Goal: Task Accomplishment & Management: Complete application form

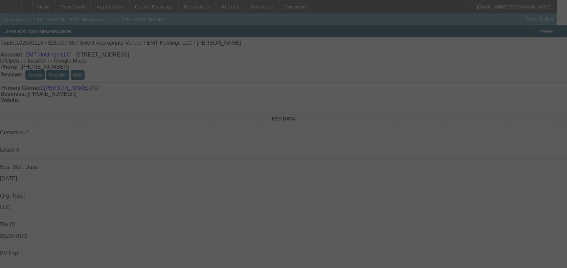
select select "0"
select select "2"
select select "0.1"
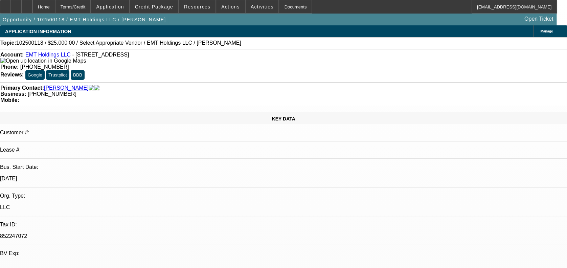
select select "1"
select select "2"
select select "4"
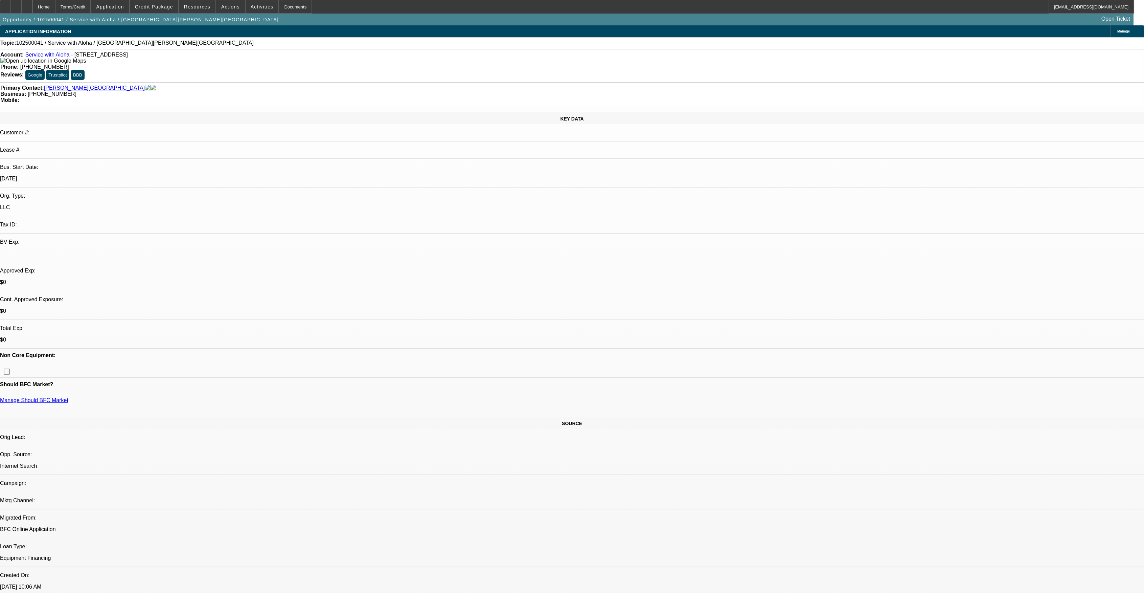
select select "0"
select select "2"
select select "0.1"
select select "4"
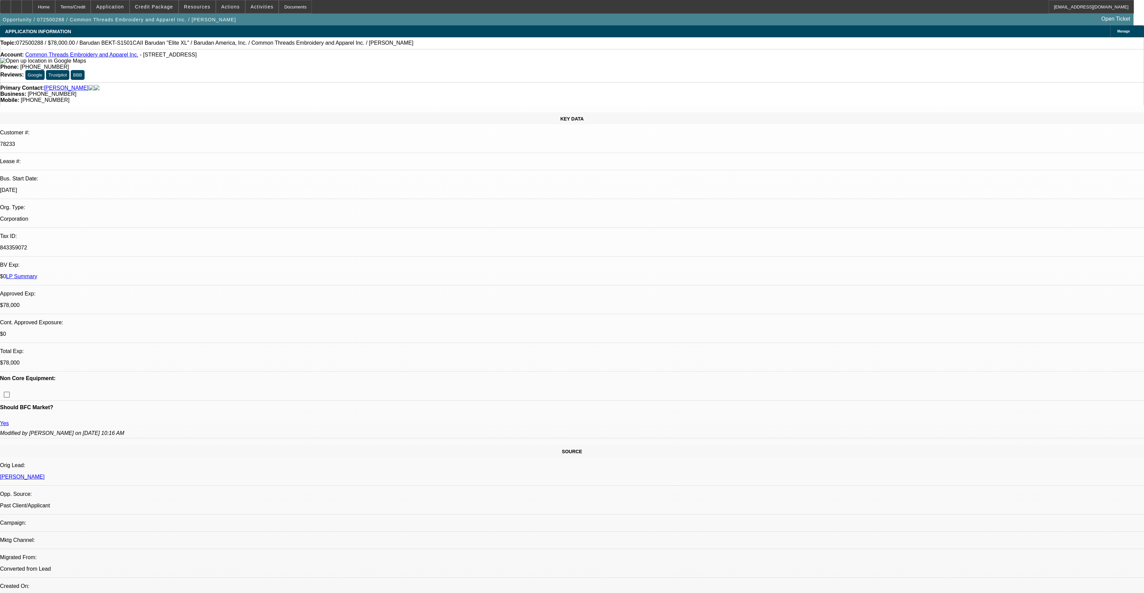
select select "0"
select select "2"
select select "0"
select select "6"
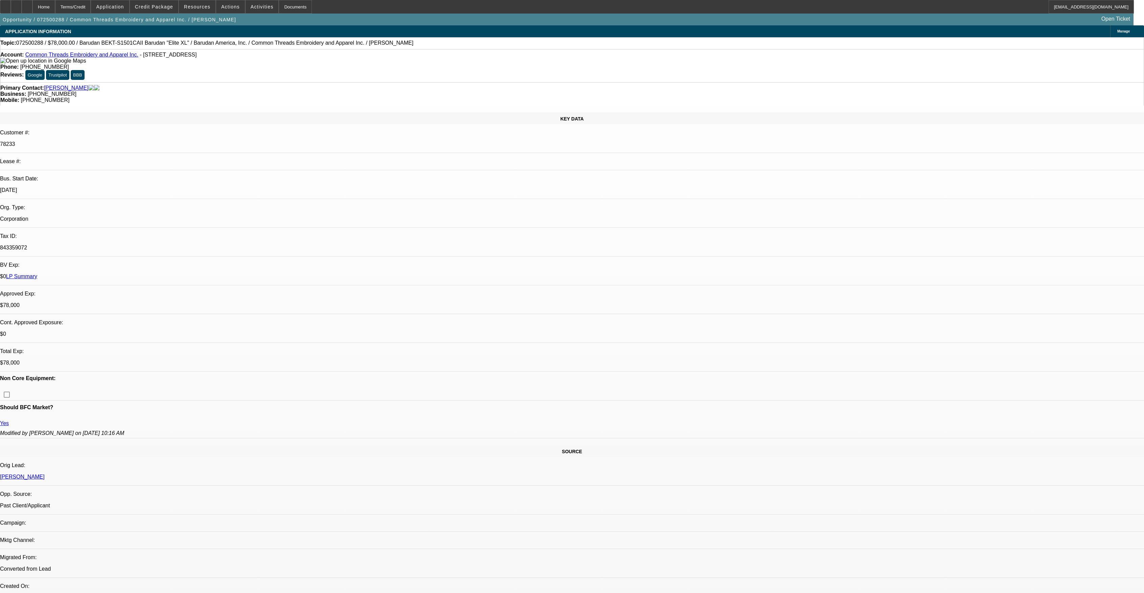
select select "0"
select select "2"
select select "0"
select select "6"
select select "0"
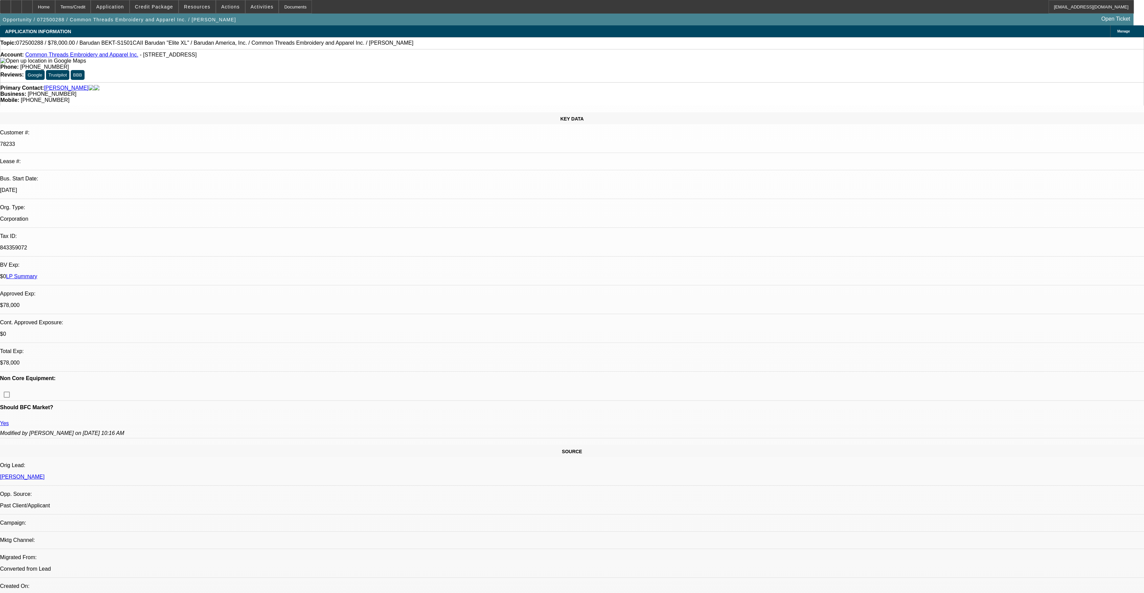
select select "0"
select select "2"
select select "0"
select select "6"
select select "0"
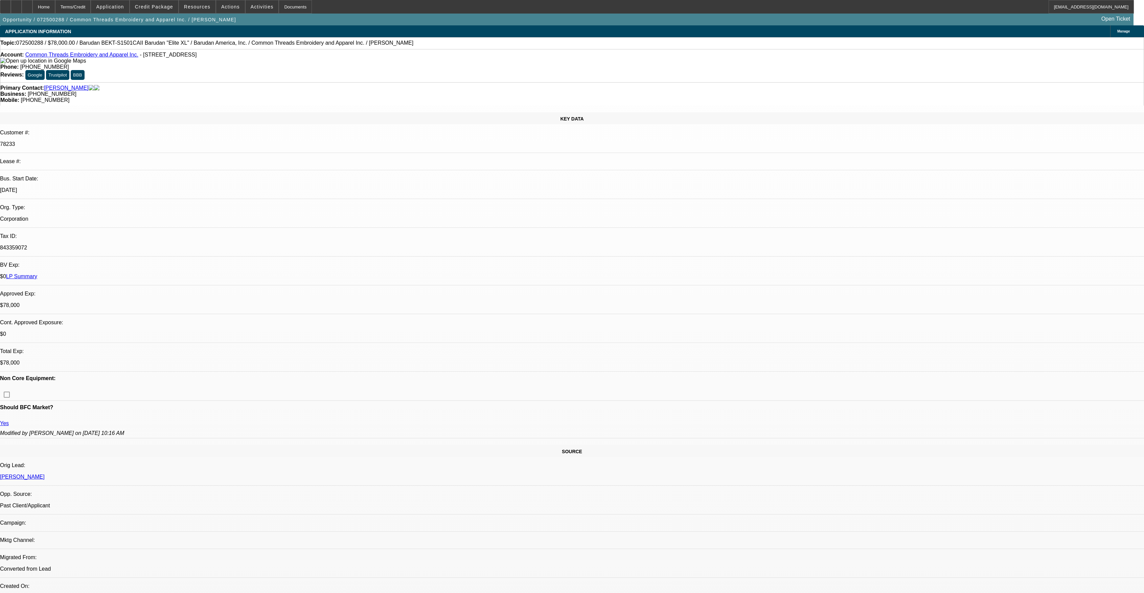
select select "0"
select select "3"
select select "0"
select select "6"
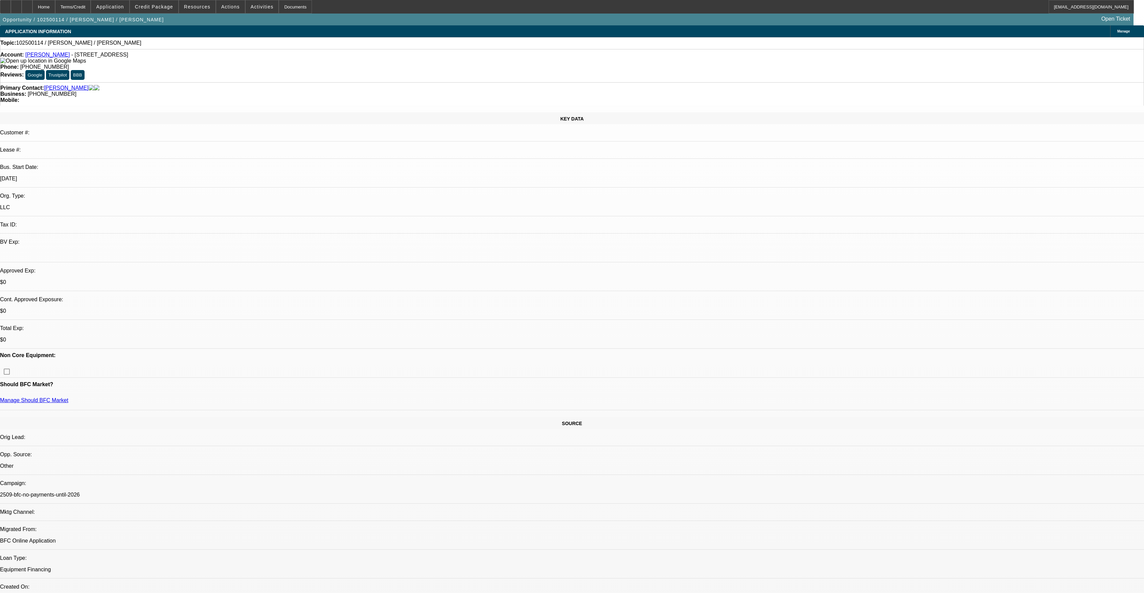
select select "0"
select select "2"
select select "0.1"
select select "4"
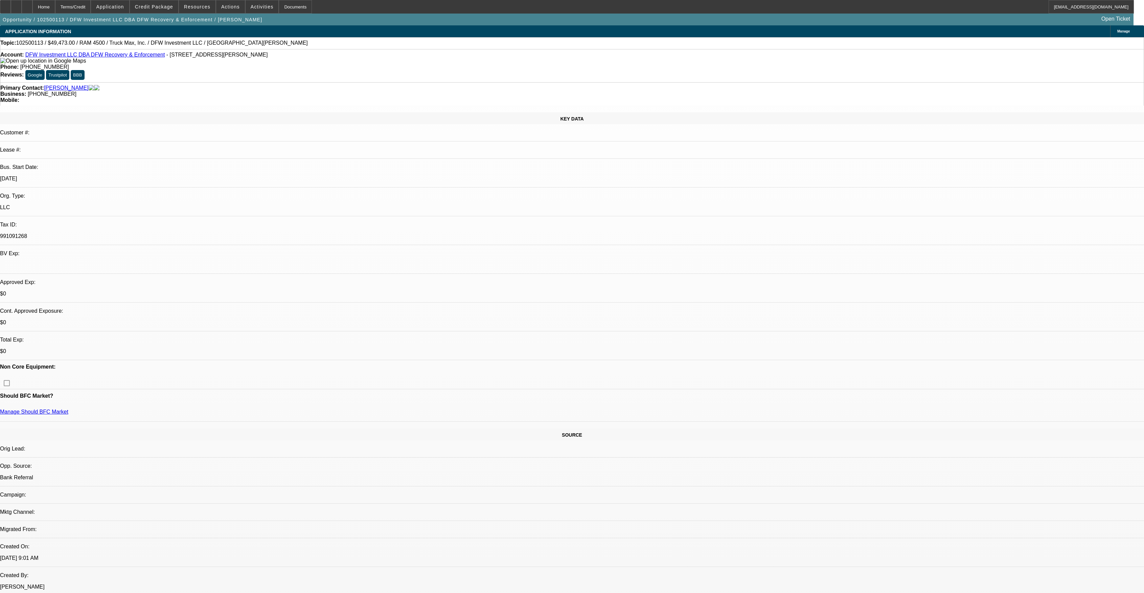
select select "0.15"
select select "2"
select select "0"
select select "6"
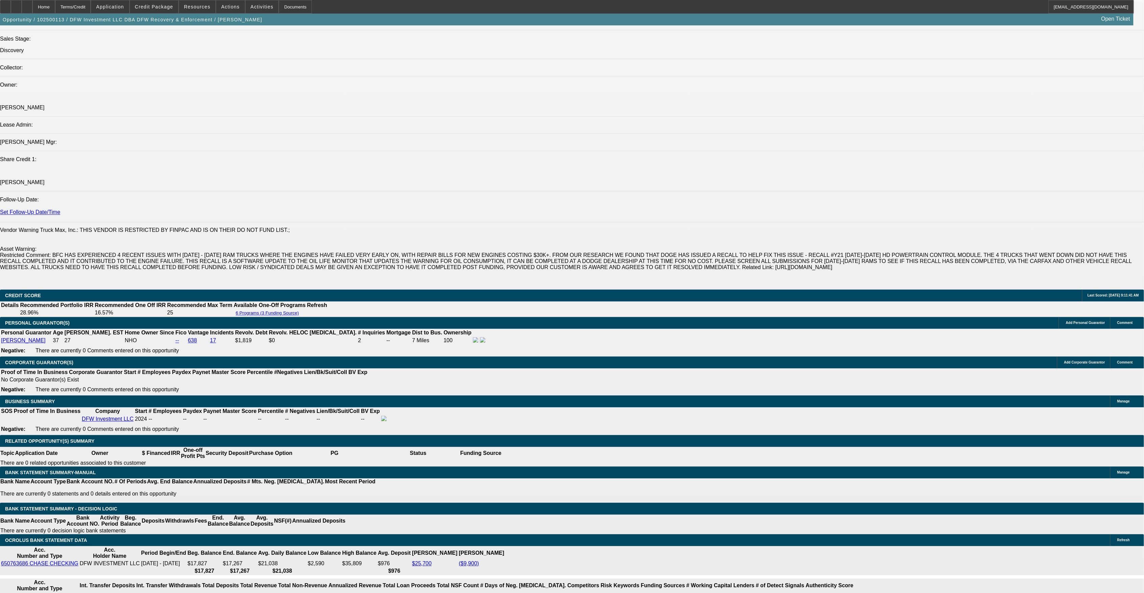
scroll to position [736, 0]
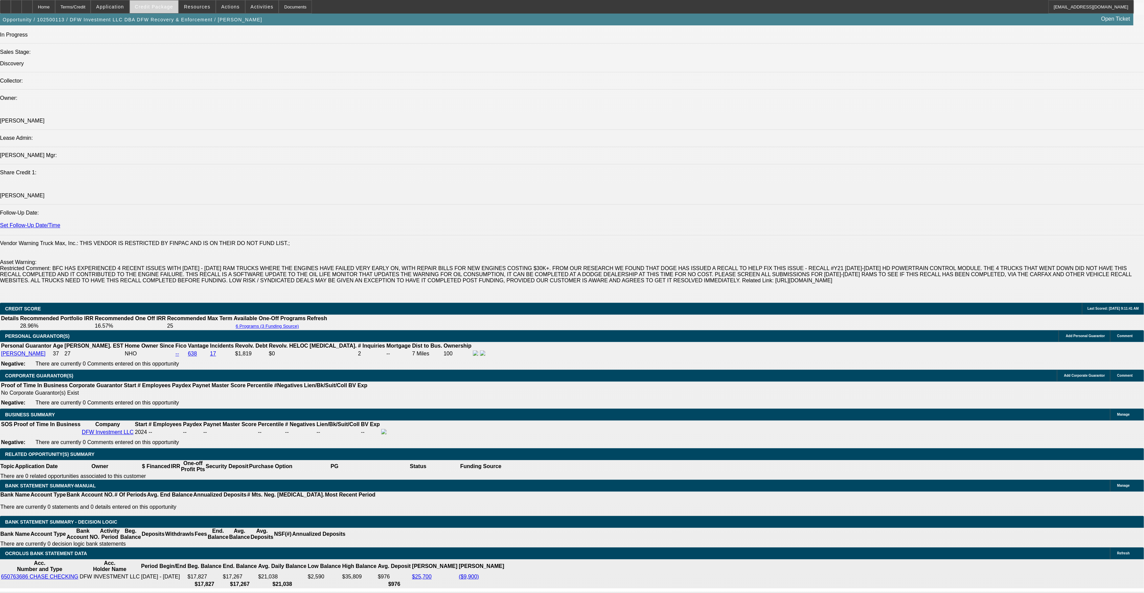
click at [169, 7] on span "Credit Package" at bounding box center [154, 6] width 38 height 5
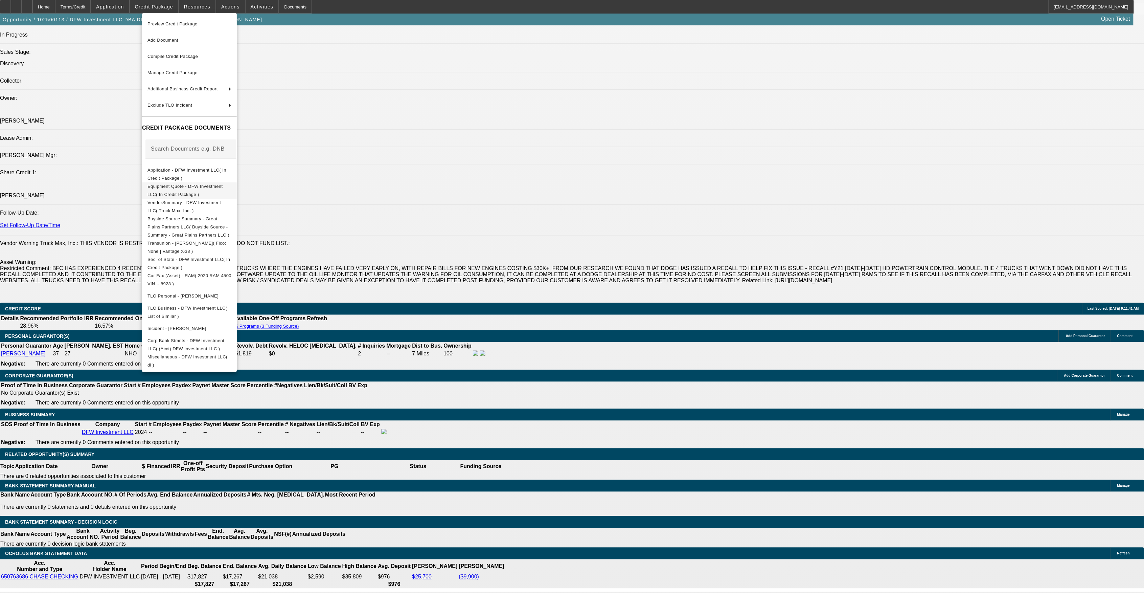
click at [207, 187] on span "Equipment Quote - DFW Investment LLC( In Credit Package )" at bounding box center [184, 189] width 75 height 13
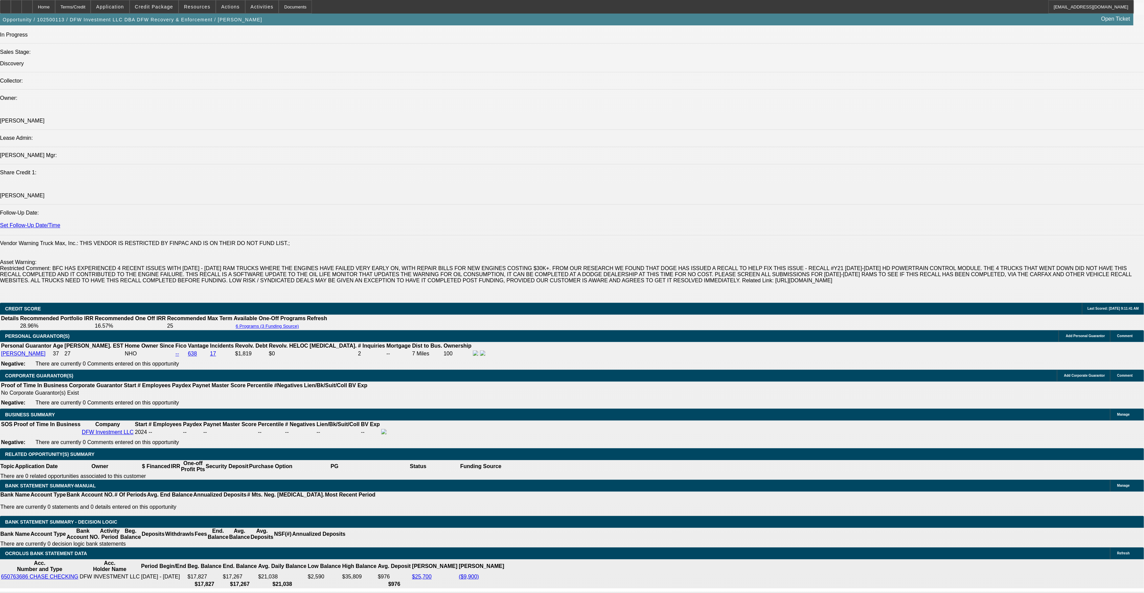
radio input "true"
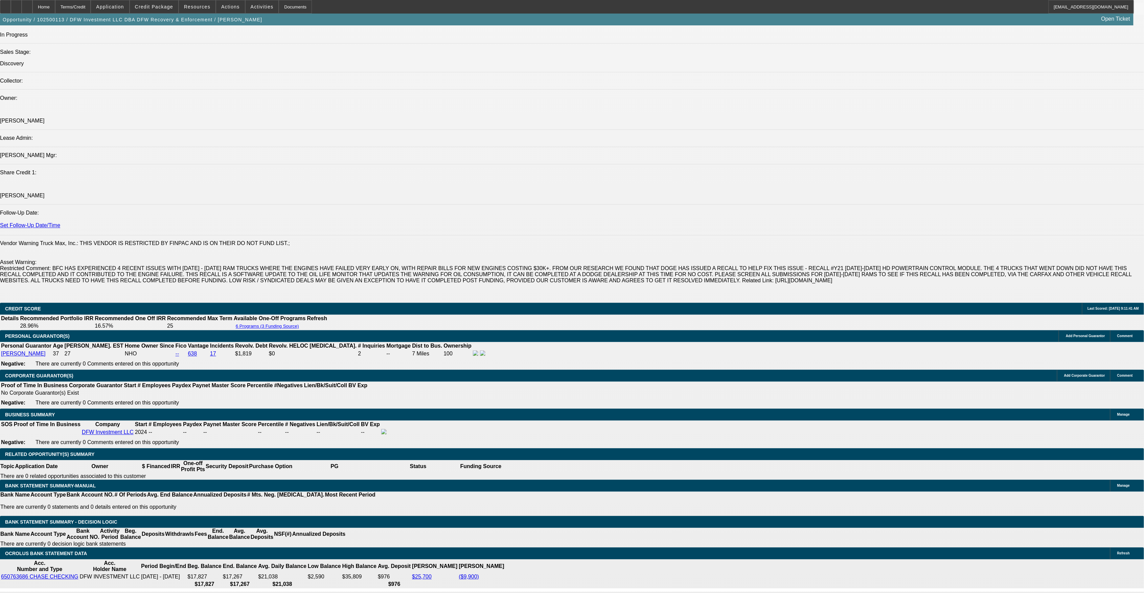
type textarea "R"
type textarea "e"
type textarea "R"
paste textarea "Capital 1 I owe around $4900 no late payments or delinquent . 4 Kings towing I …"
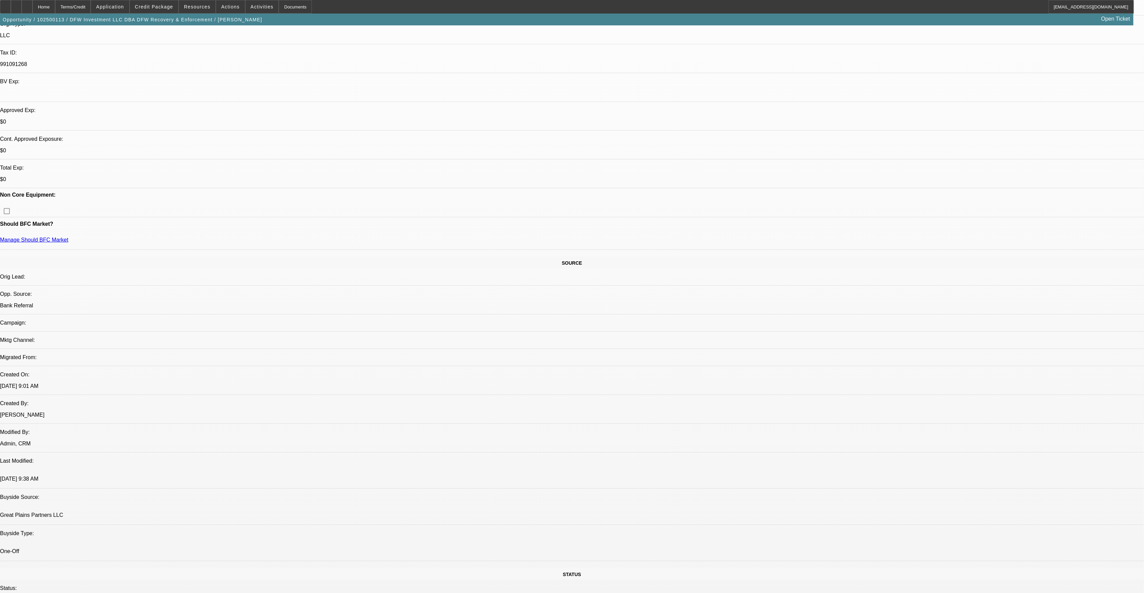
scroll to position [150, 0]
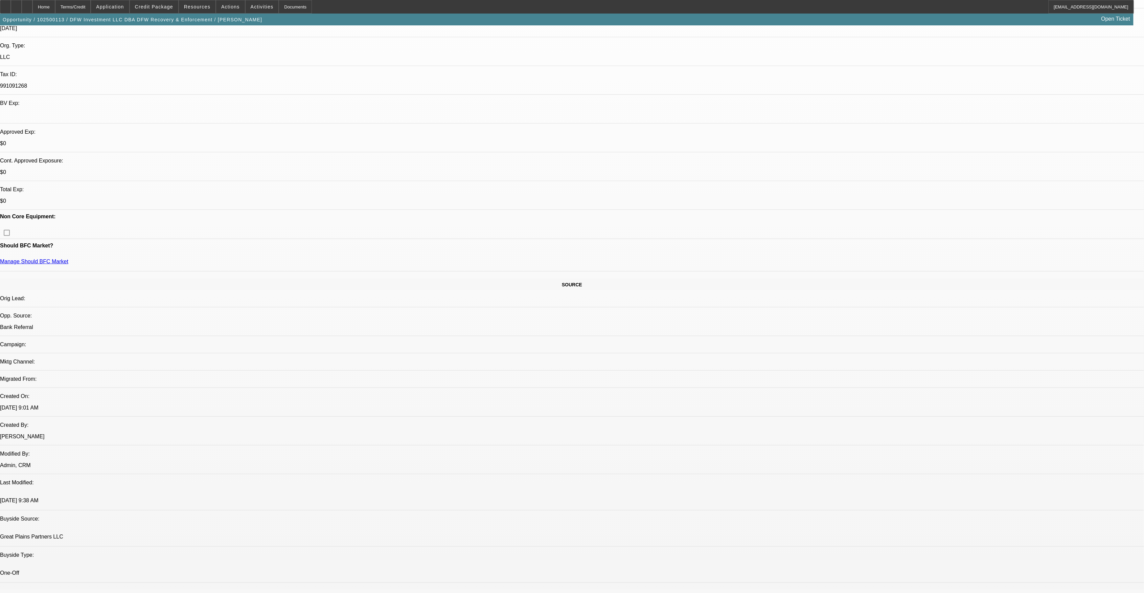
type textarea "Additional notes: "Capital 1 I owe around $4900 no late payments or delinquent …"
radio input "true"
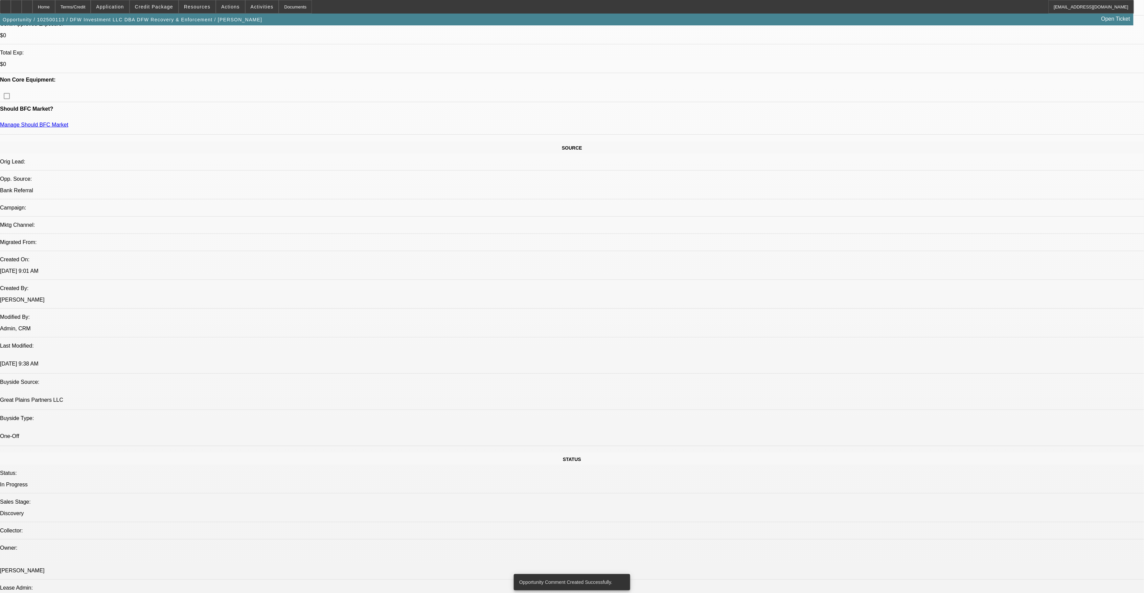
scroll to position [330, 0]
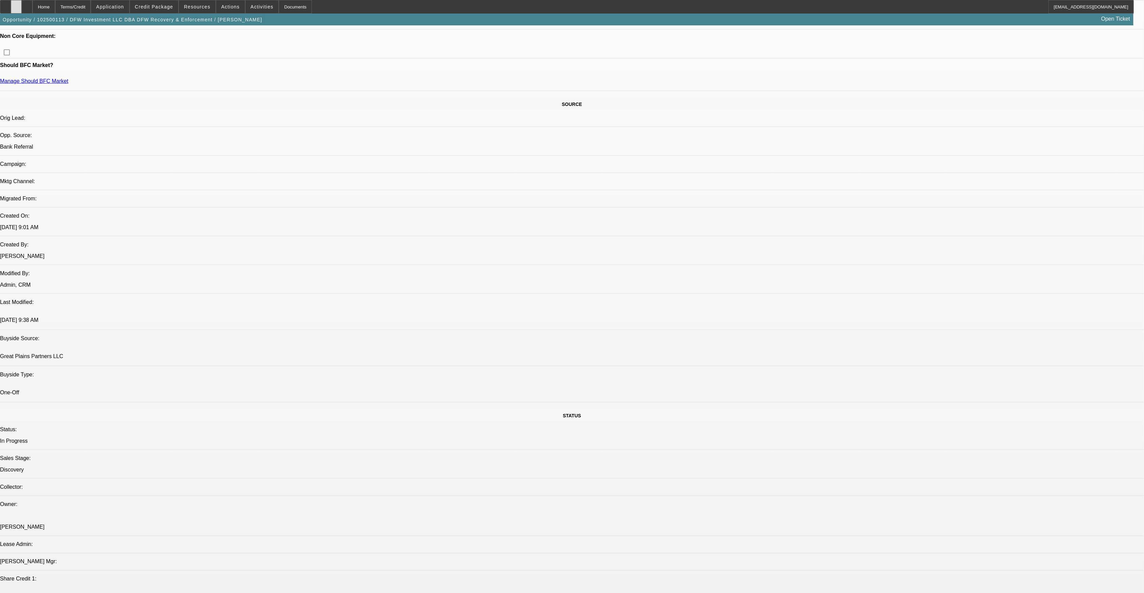
click at [22, 10] on div at bounding box center [16, 7] width 11 height 14
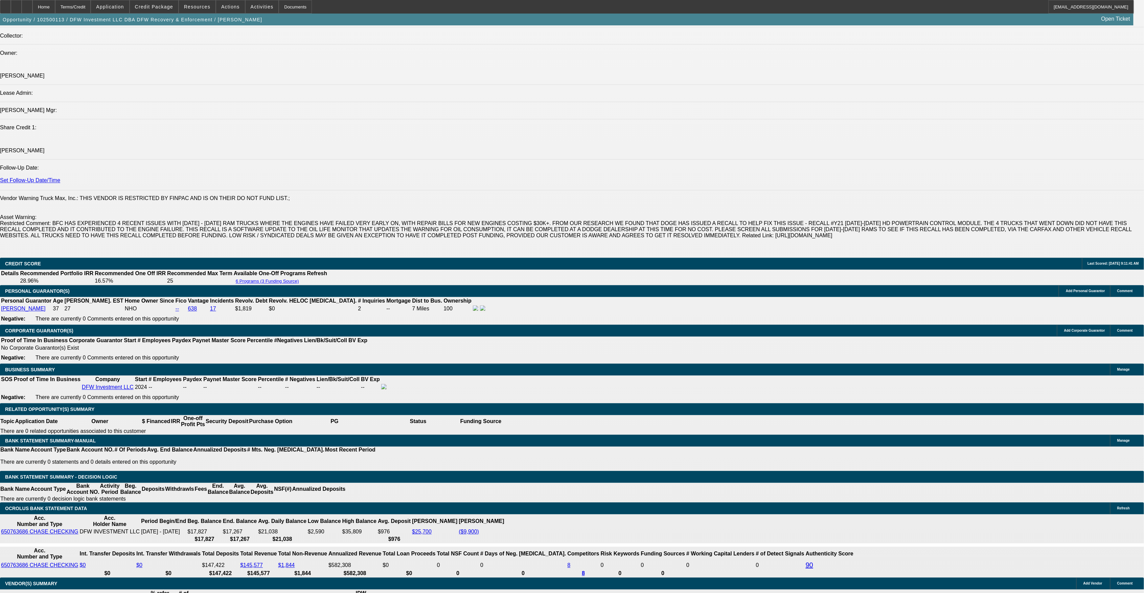
scroll to position [827, 0]
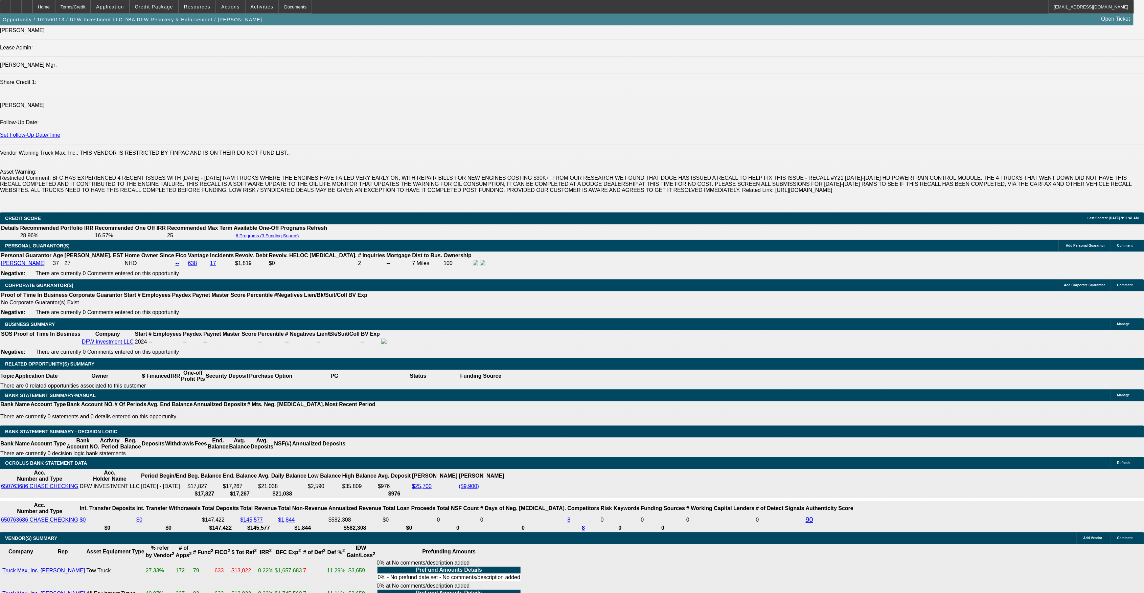
drag, startPoint x: 187, startPoint y: 334, endPoint x: 250, endPoint y: 331, distance: 63.0
type input "$7,500.00"
click at [177, 311] on body "Home Terms/Credit Application Credit Package Resources Actions Activities Docum…" at bounding box center [572, 433] width 1144 height 2521
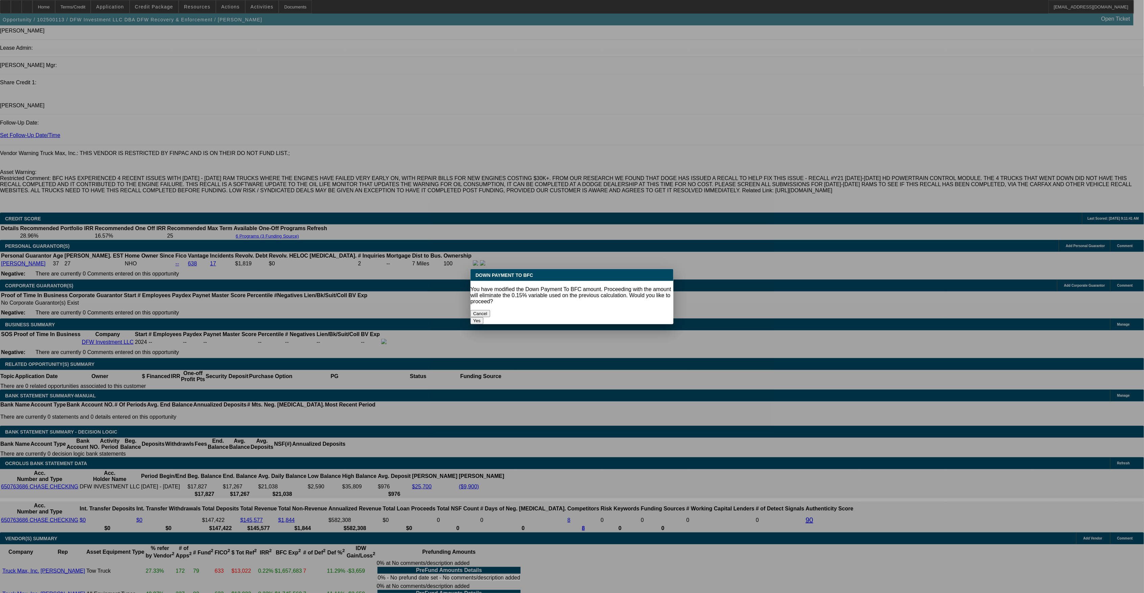
scroll to position [0, 0]
click at [483, 317] on button "Yes" at bounding box center [477, 320] width 13 height 7
select select "0"
type input "UNKNOWN"
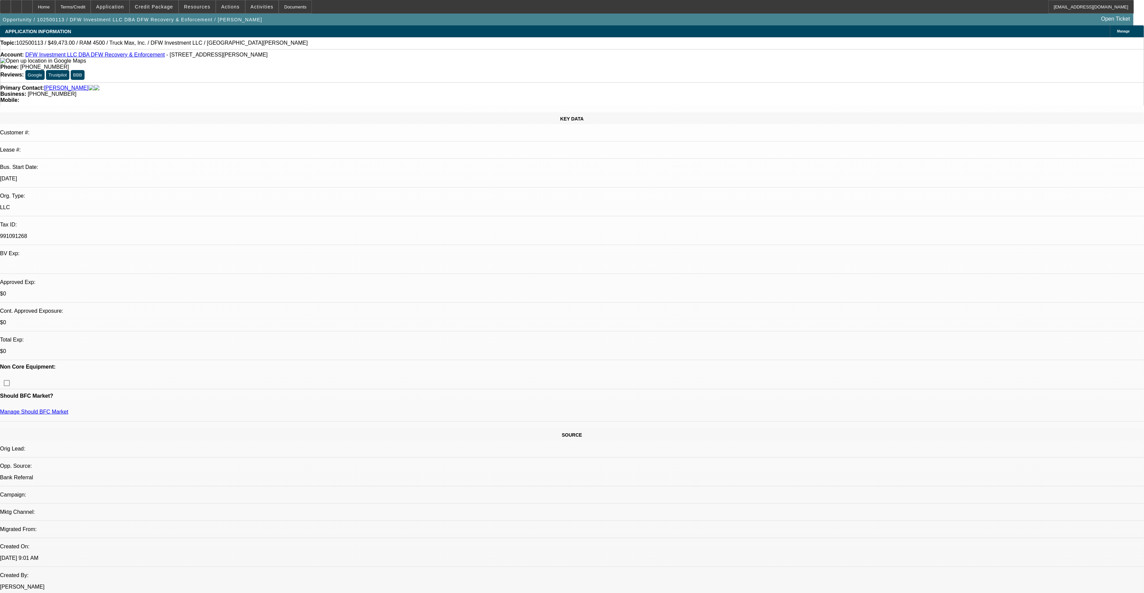
scroll to position [827, 0]
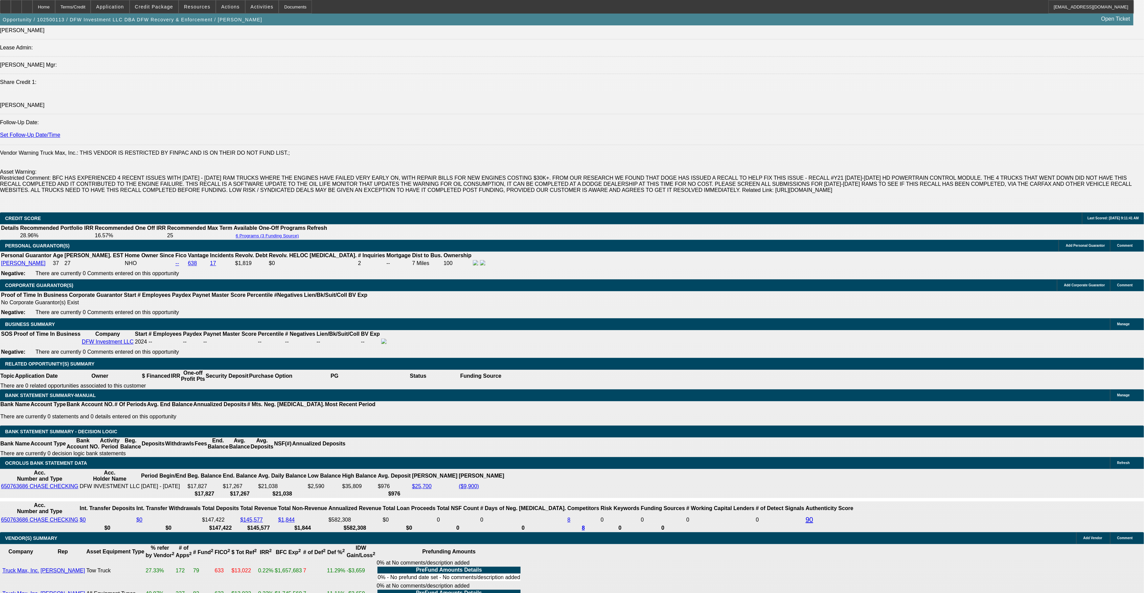
type input "$2,071.27"
type input "$4,142.54"
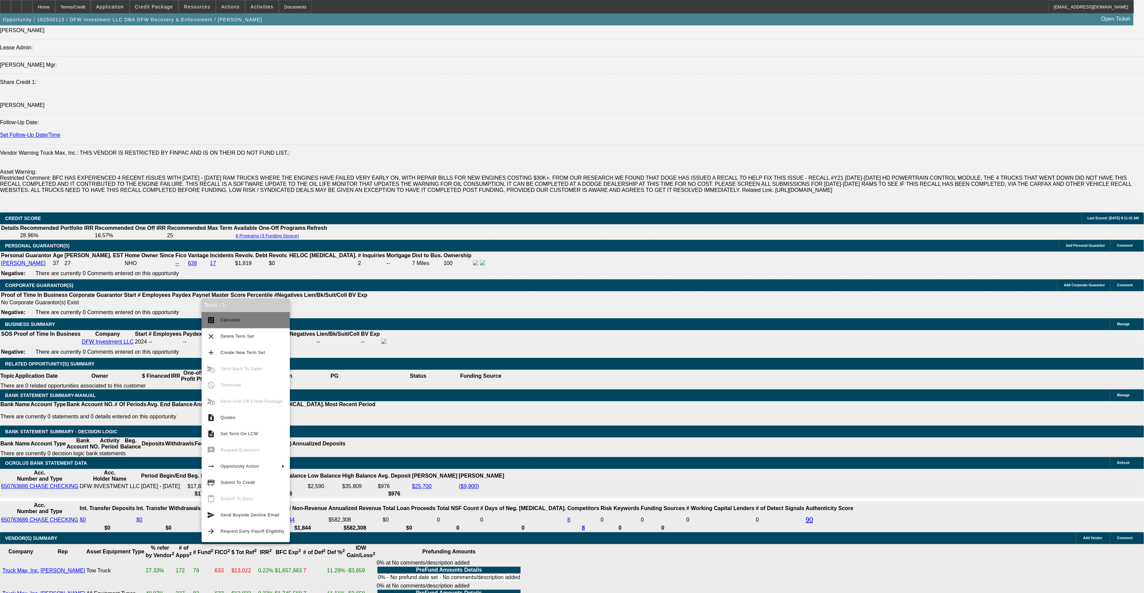
click at [245, 320] on span "Calculate" at bounding box center [253, 320] width 64 height 8
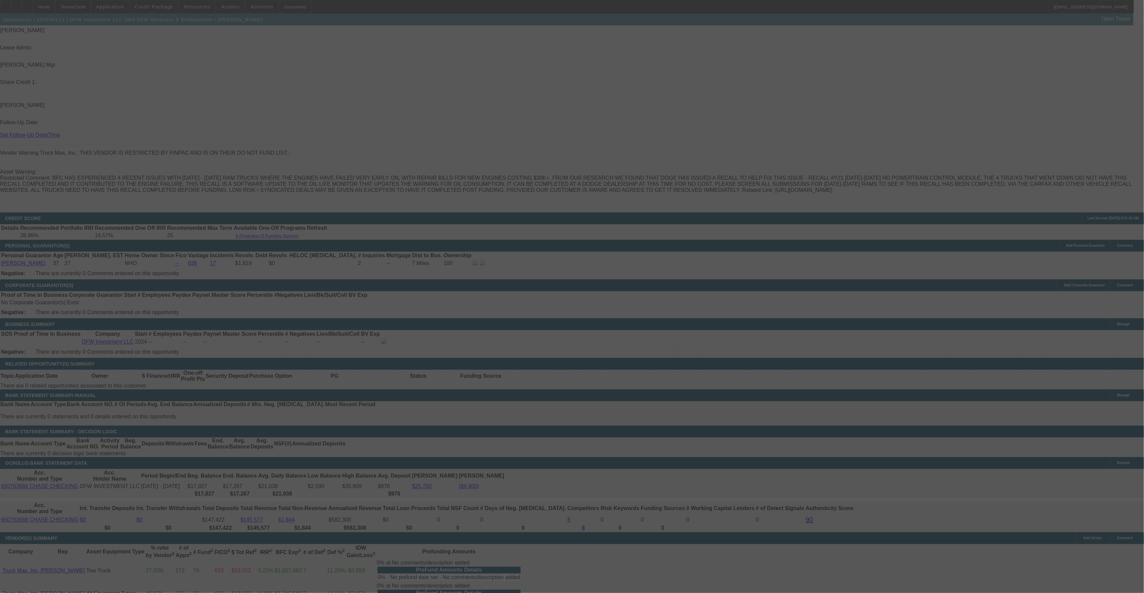
select select "0"
select select "2"
select select "0"
select select "6"
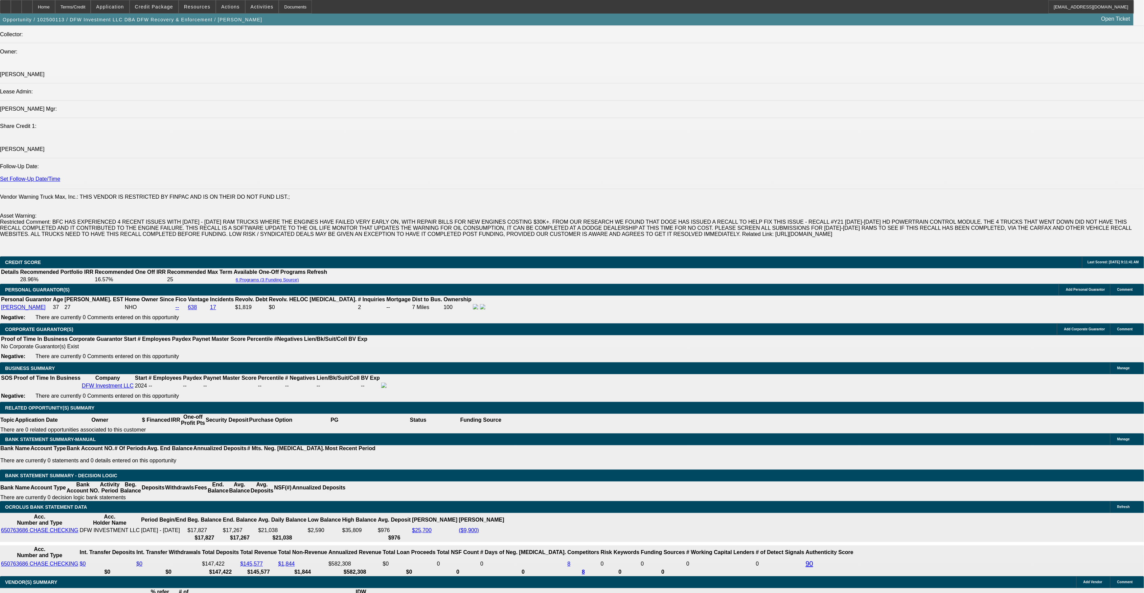
scroll to position [781, 0]
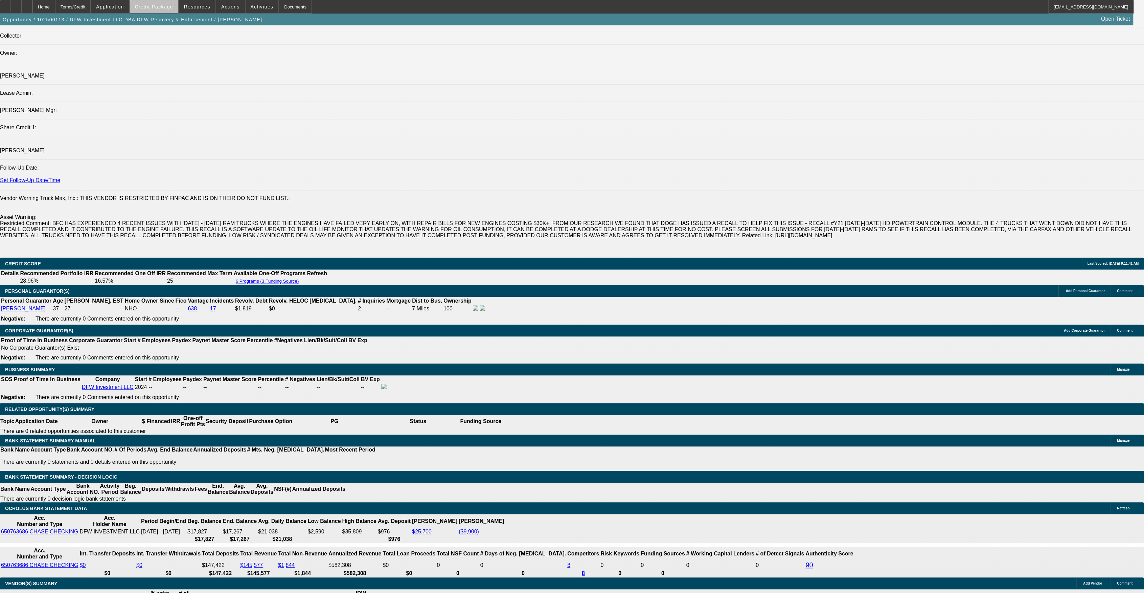
click at [169, 9] on span at bounding box center [154, 7] width 48 height 16
click at [206, 8] on div at bounding box center [572, 296] width 1144 height 593
click at [204, 7] on span "Resources" at bounding box center [197, 6] width 26 height 5
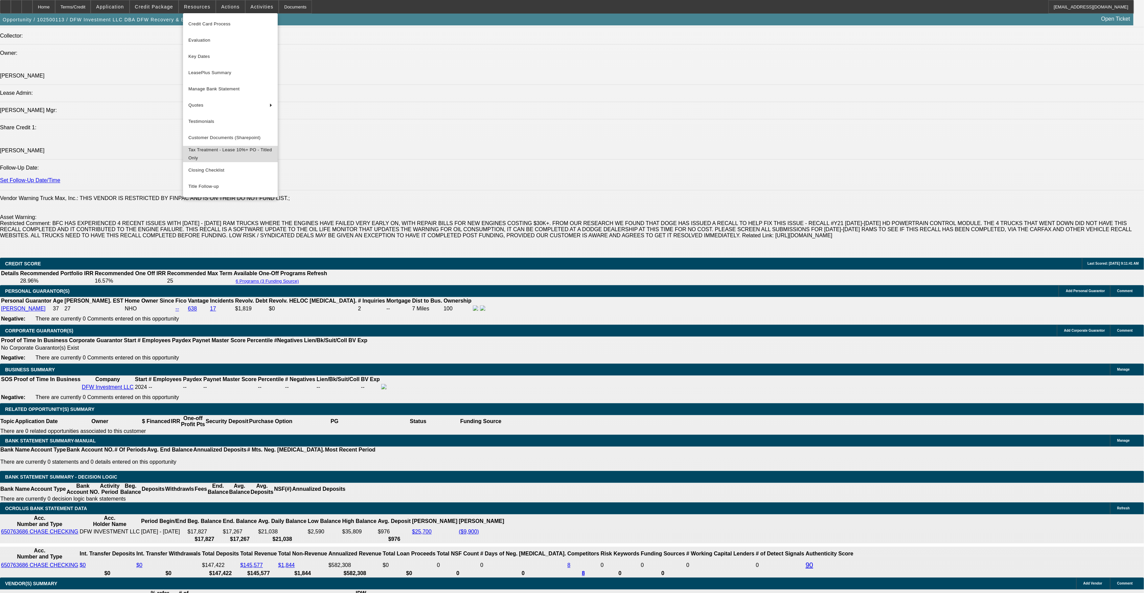
click at [221, 151] on span "Tax Treatment - Lease 10%+ PO - Titled Only" at bounding box center [230, 154] width 84 height 16
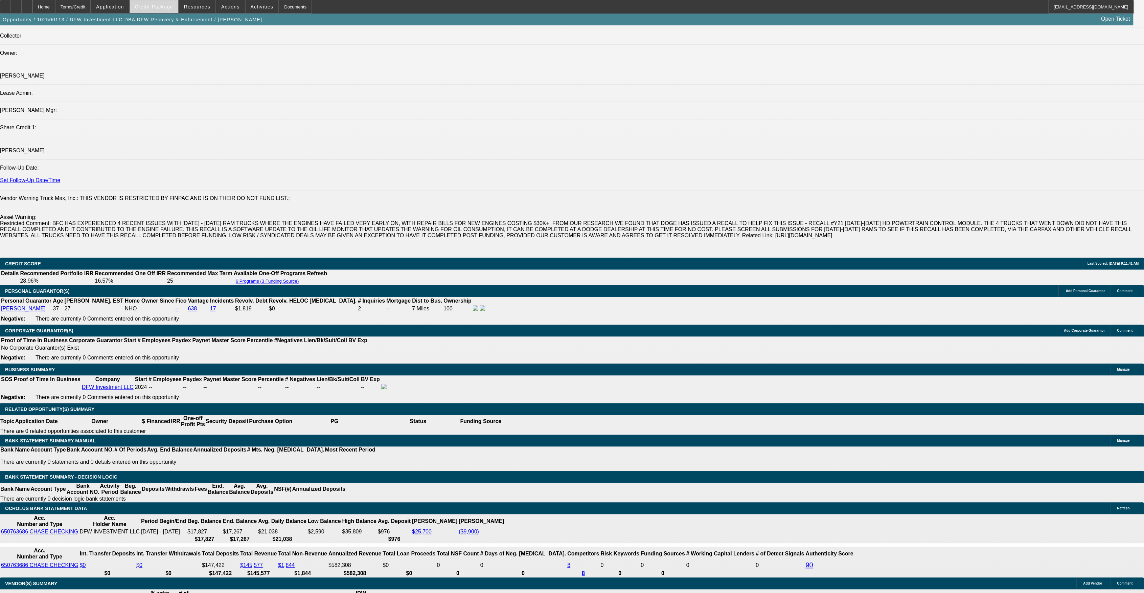
click at [168, 9] on span at bounding box center [154, 7] width 48 height 16
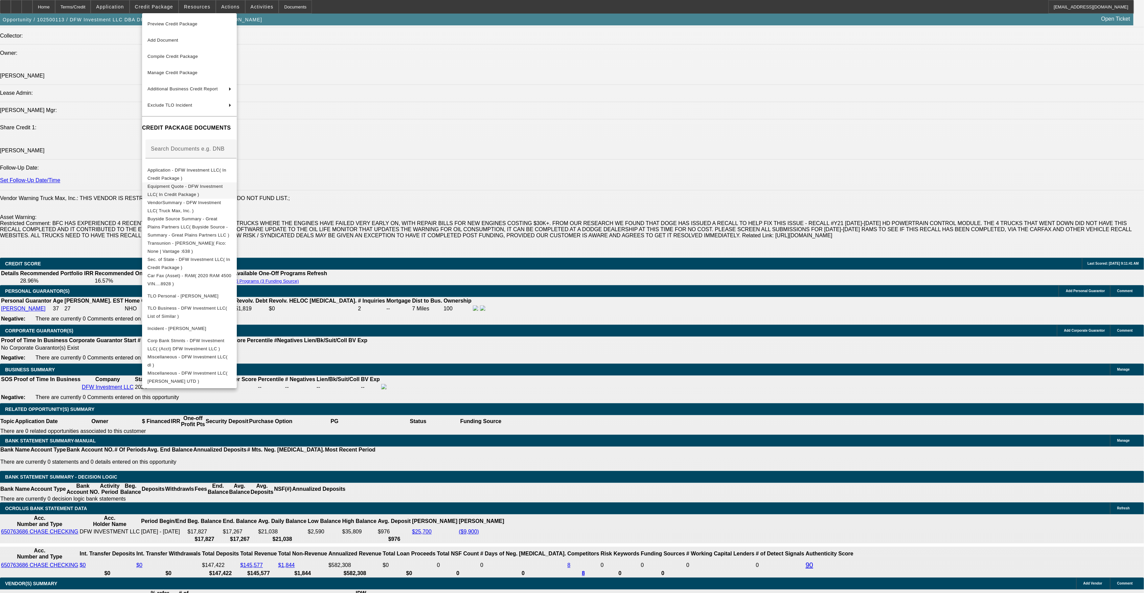
click at [202, 189] on span "Equipment Quote - DFW Investment LLC( In Credit Package )" at bounding box center [184, 189] width 75 height 13
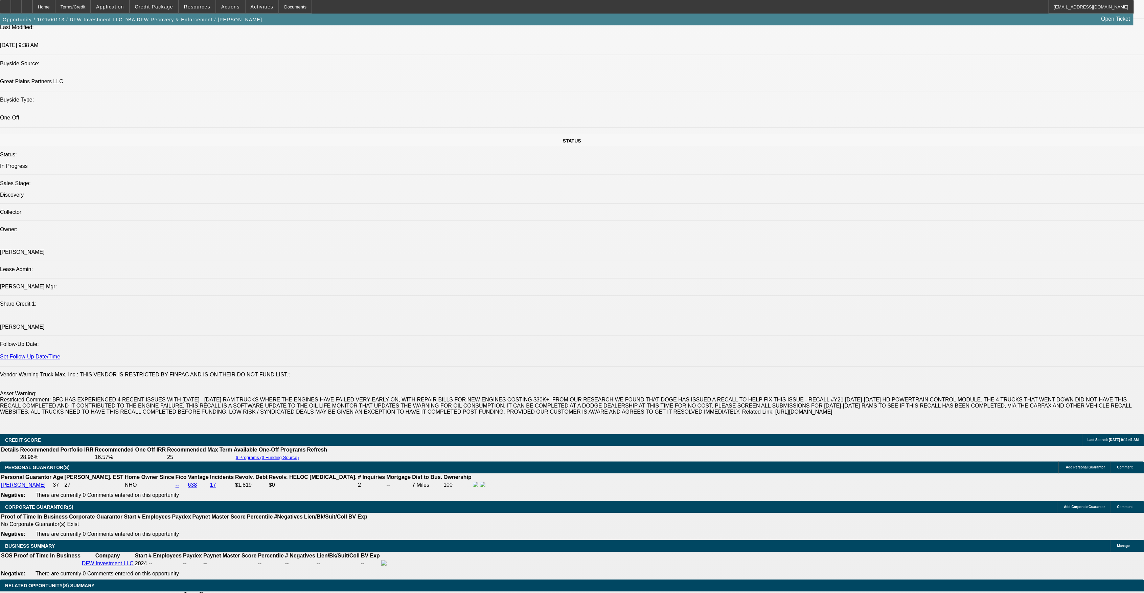
scroll to position [601, 0]
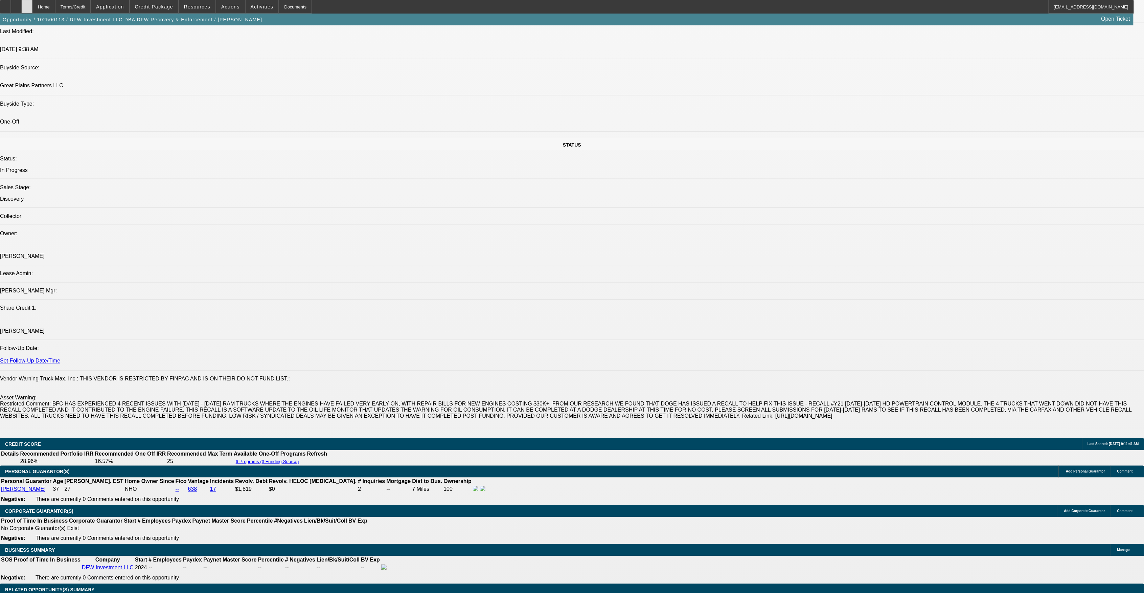
click at [27, 4] on icon at bounding box center [27, 4] width 0 height 0
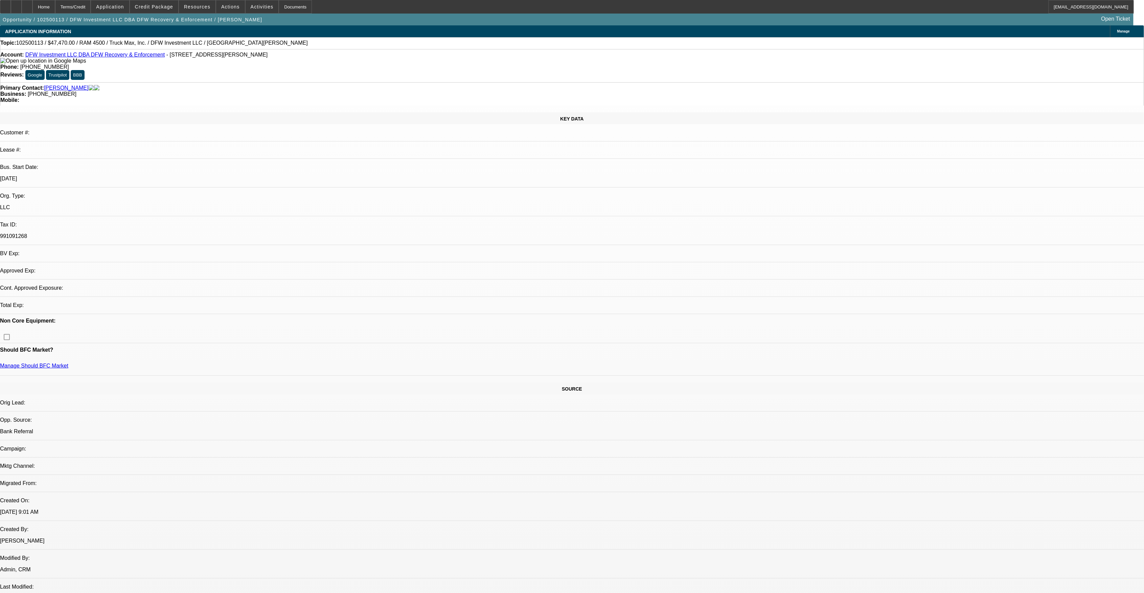
select select "0"
select select "2"
select select "0"
select select "1"
select select "2"
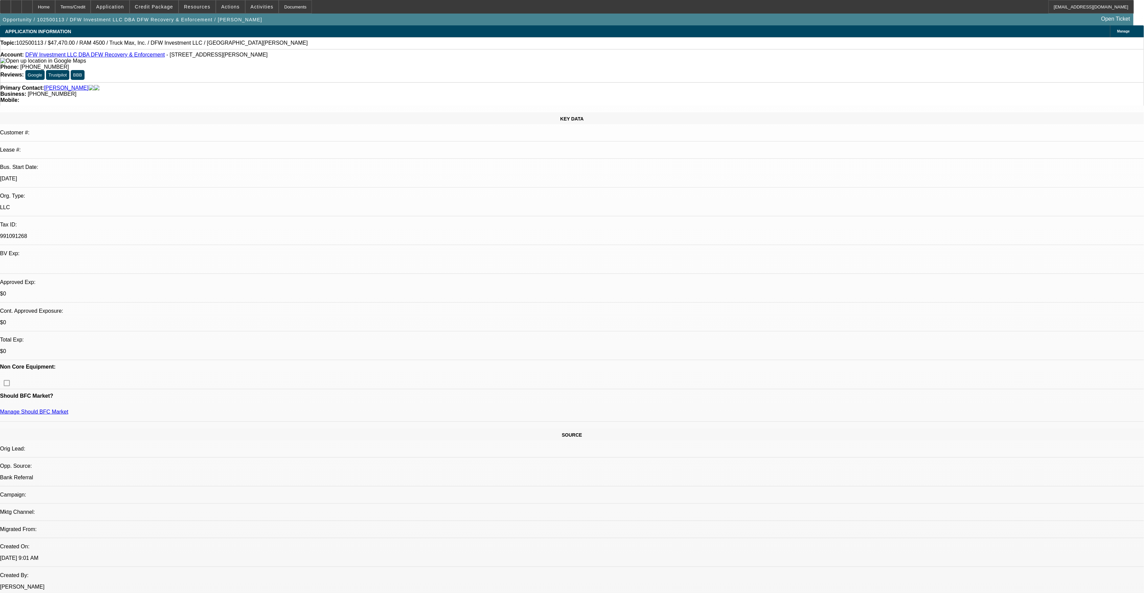
select select "6"
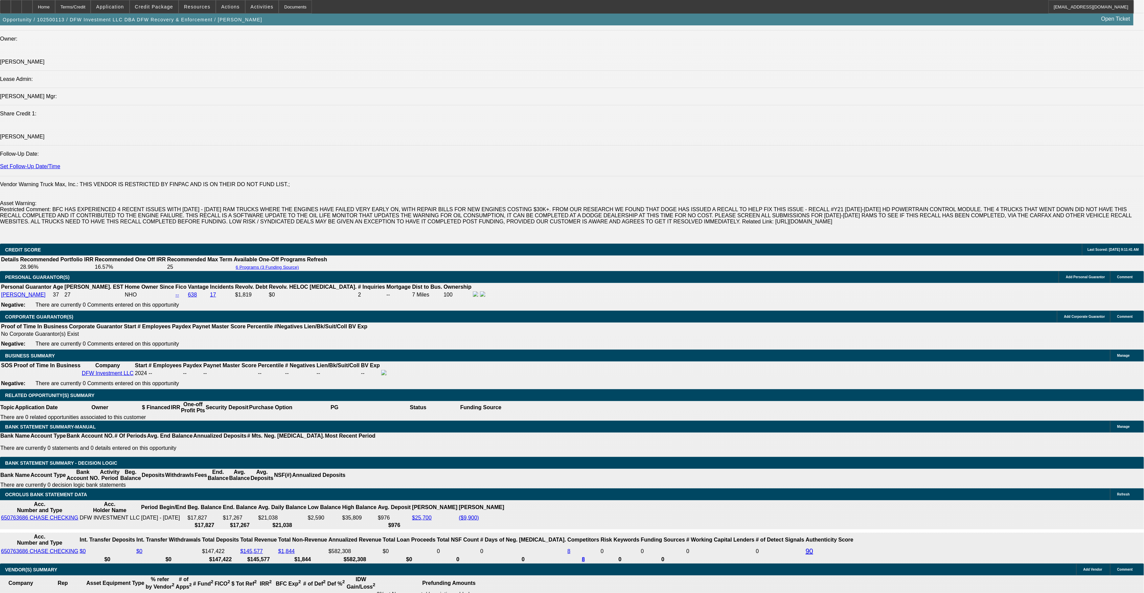
scroll to position [767, 0]
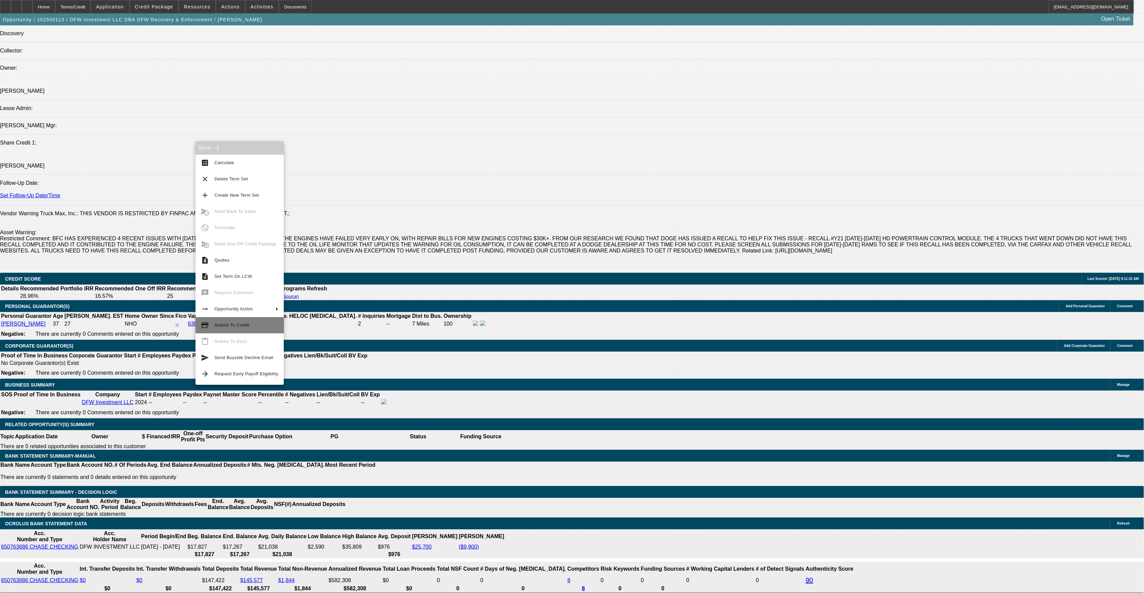
click at [238, 322] on span "Submit To Credit" at bounding box center [231, 324] width 35 height 5
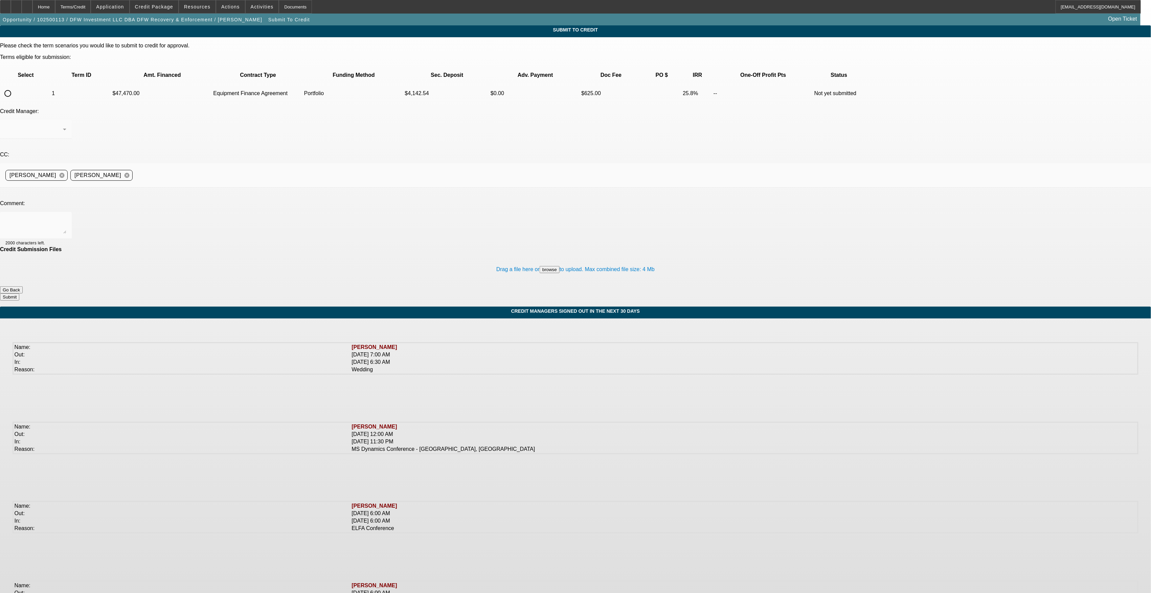
click at [15, 87] on input "radio" at bounding box center [8, 94] width 14 height 14
radio input "true"
click at [66, 120] on div "Arida, George" at bounding box center [35, 129] width 61 height 19
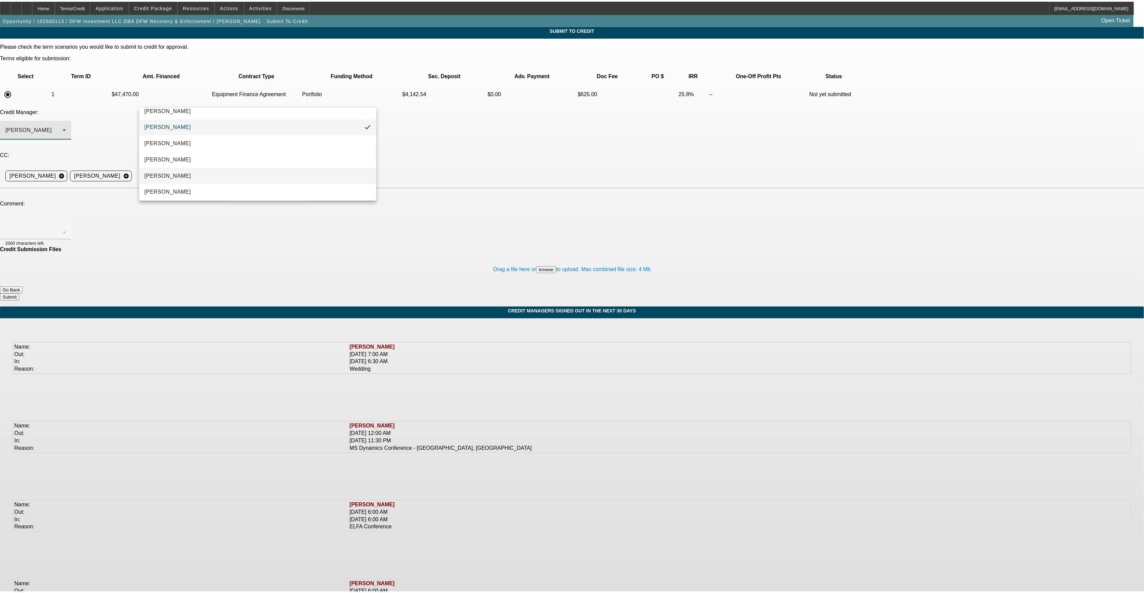
scroll to position [10, 0]
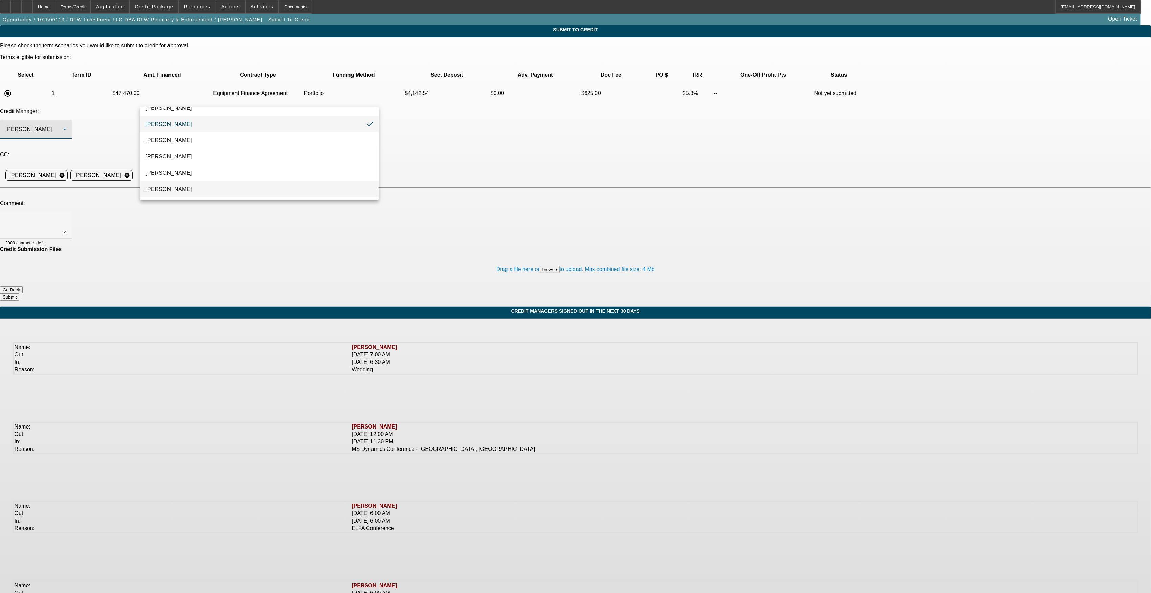
click at [210, 182] on mat-option "Oliva, Samuel" at bounding box center [259, 189] width 238 height 16
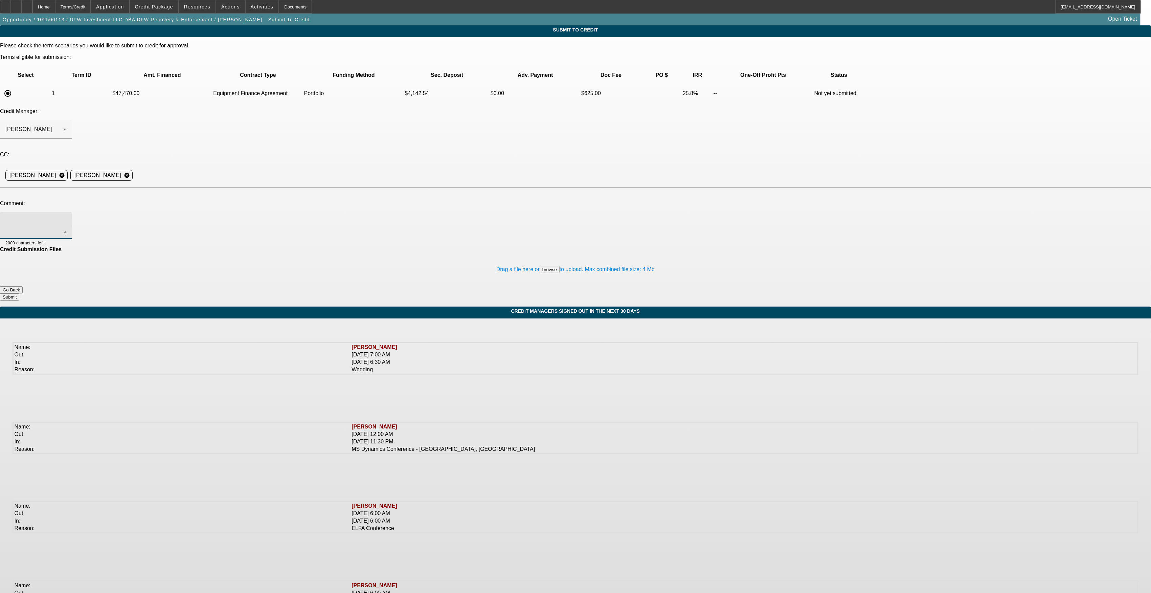
click at [66, 217] on textarea at bounding box center [35, 225] width 61 height 16
type textarea "Great Plains Partners Buyside Submission for review. Please let me know if you …"
click at [19, 293] on button "Submit" at bounding box center [9, 296] width 19 height 7
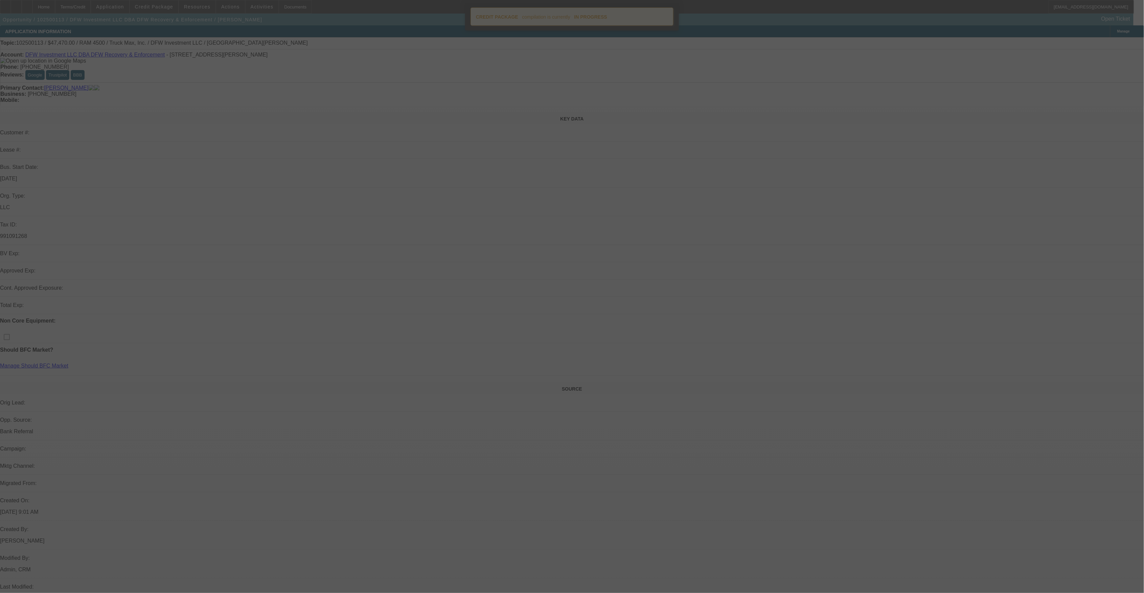
select select "0"
select select "2"
select select "0"
select select "6"
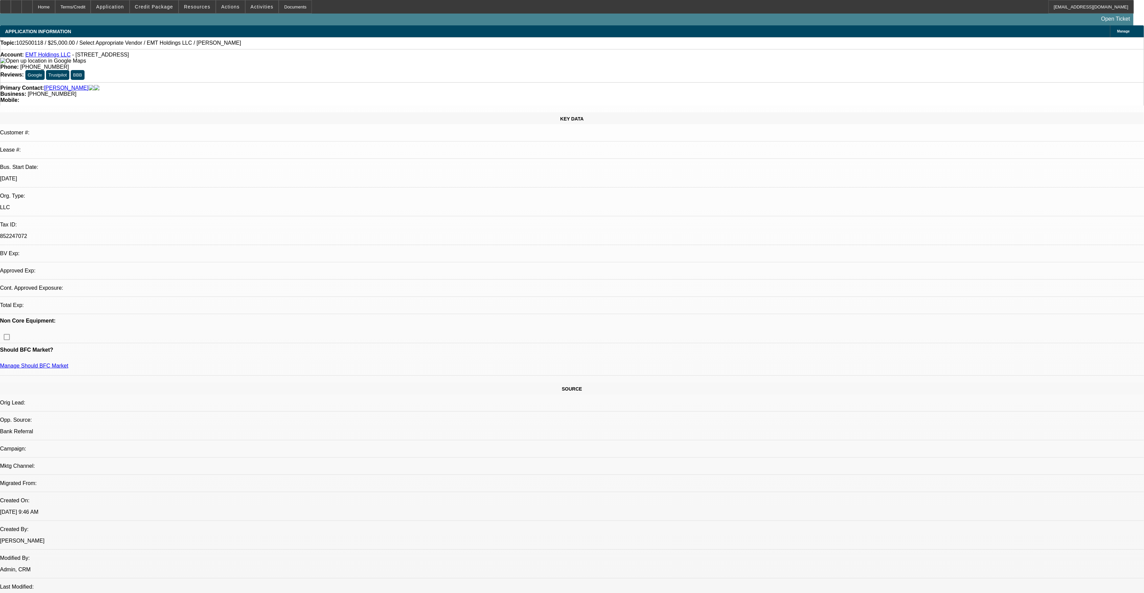
select select "0"
select select "2"
select select "0.1"
select select "1"
select select "2"
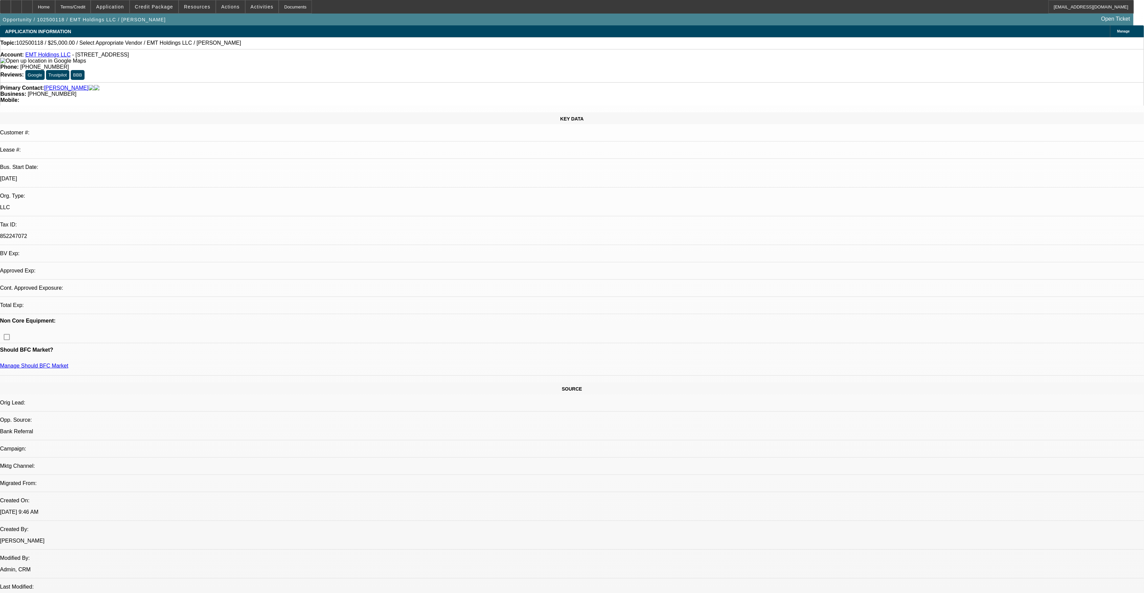
select select "4"
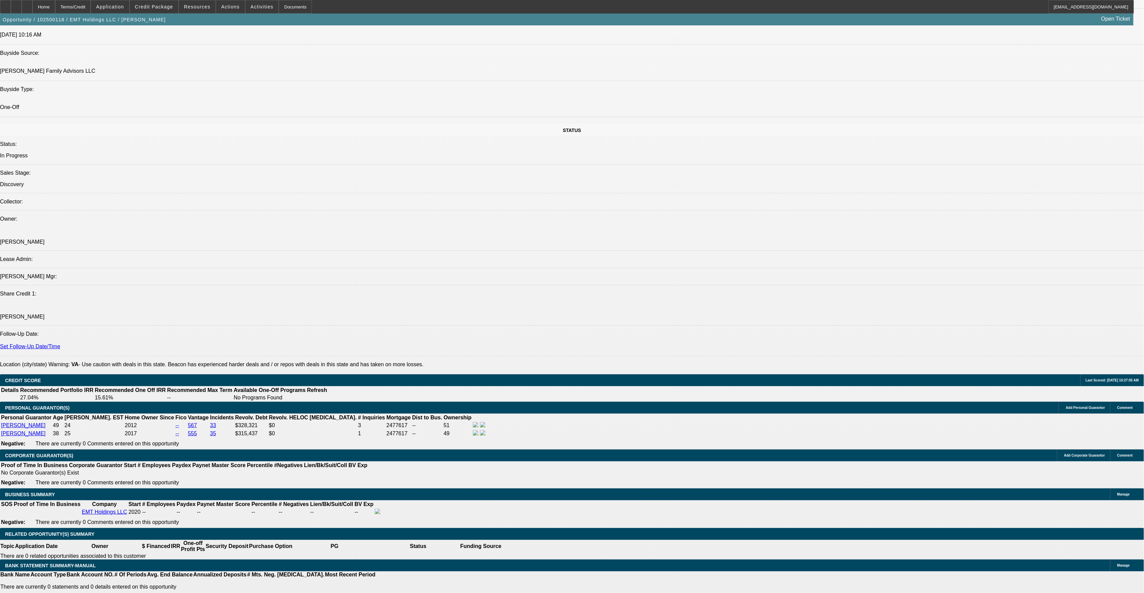
scroll to position [631, 0]
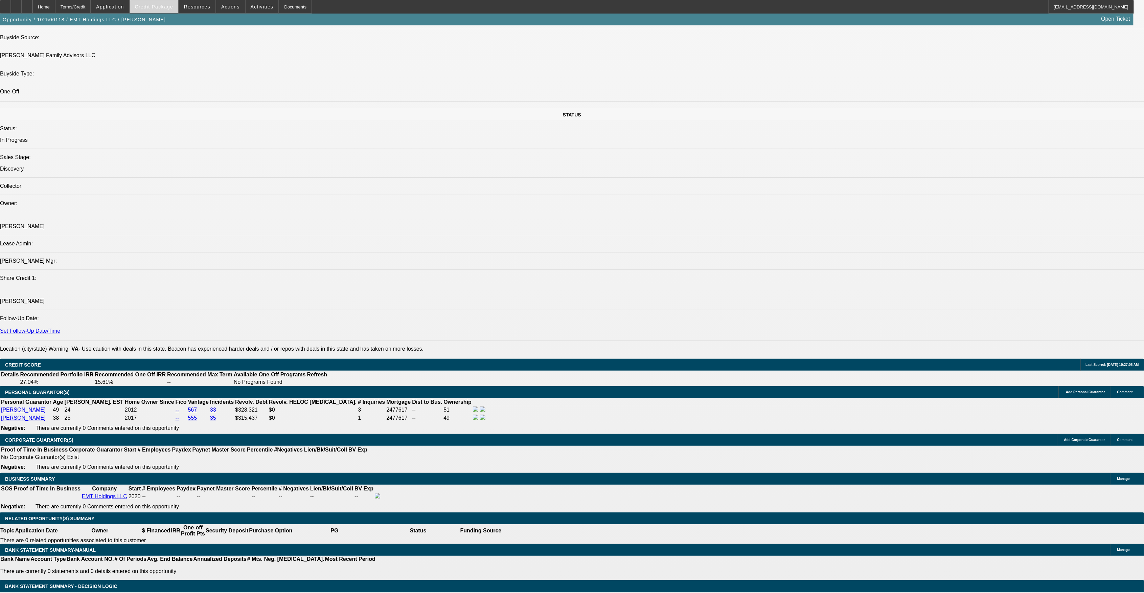
click at [174, 12] on span at bounding box center [154, 7] width 48 height 16
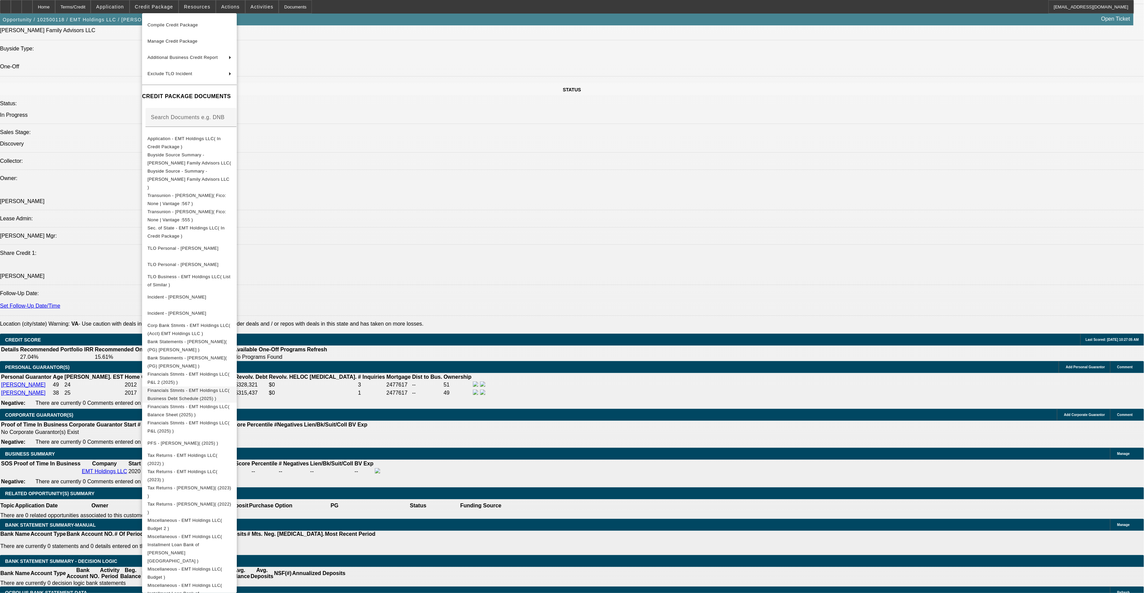
scroll to position [677, 0]
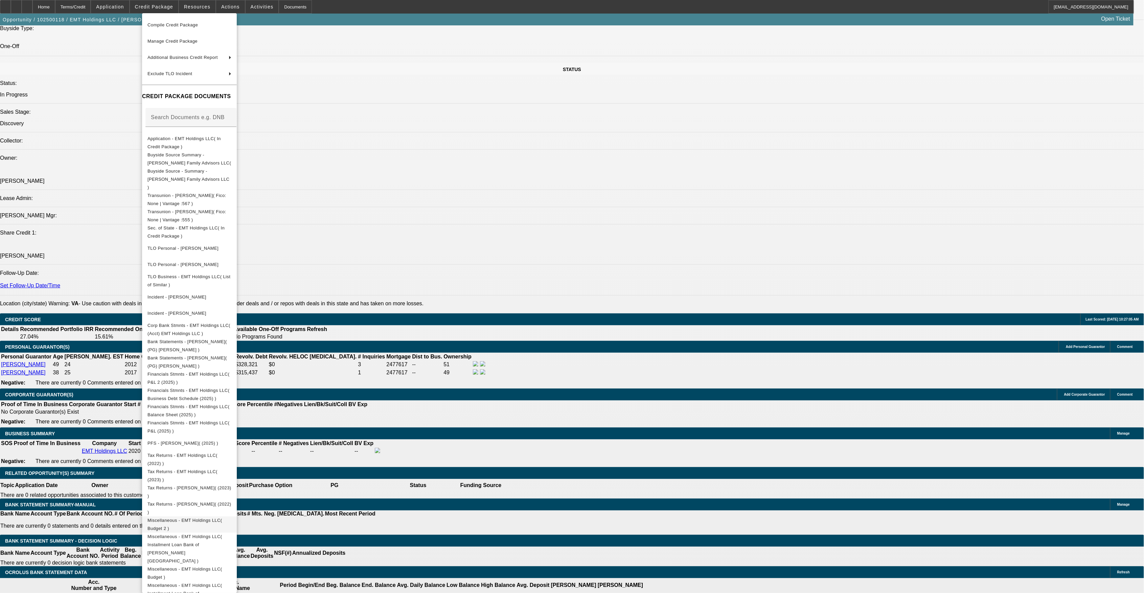
click at [237, 516] on button "Miscellaneous - EMT Holdings LLC( Budget 2 )" at bounding box center [189, 524] width 95 height 16
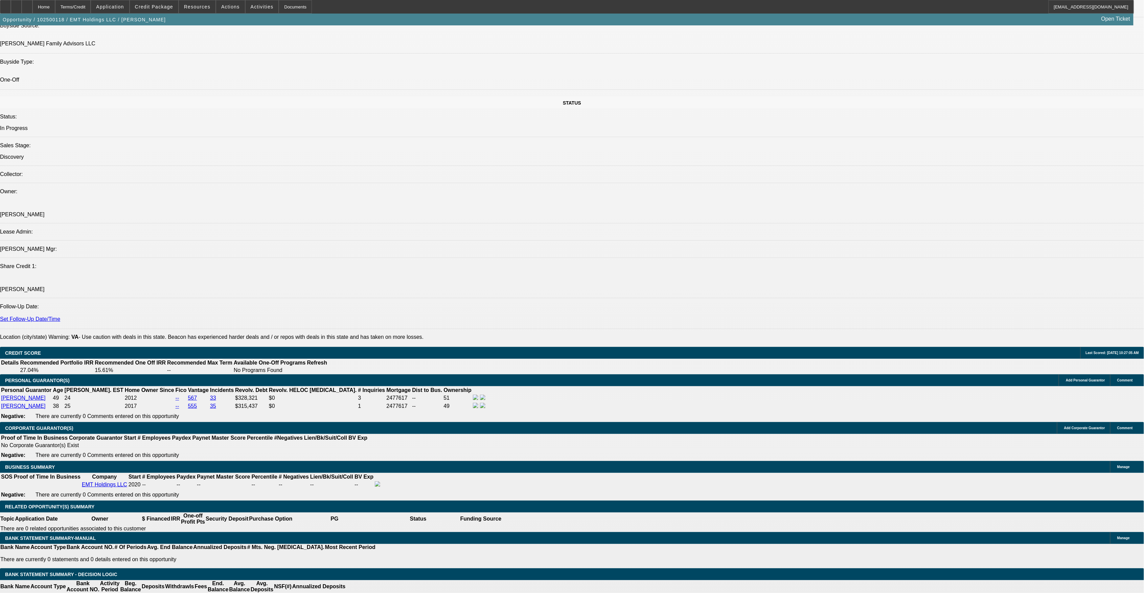
scroll to position [722, 0]
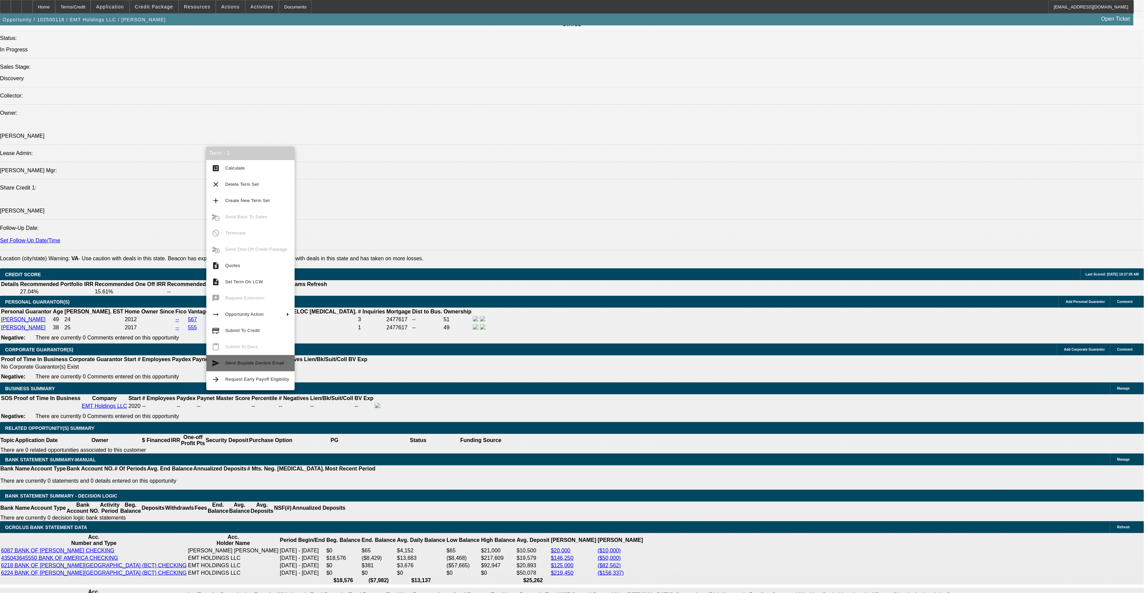
click at [252, 364] on span "Send Buyside Decline Email" at bounding box center [254, 362] width 59 height 5
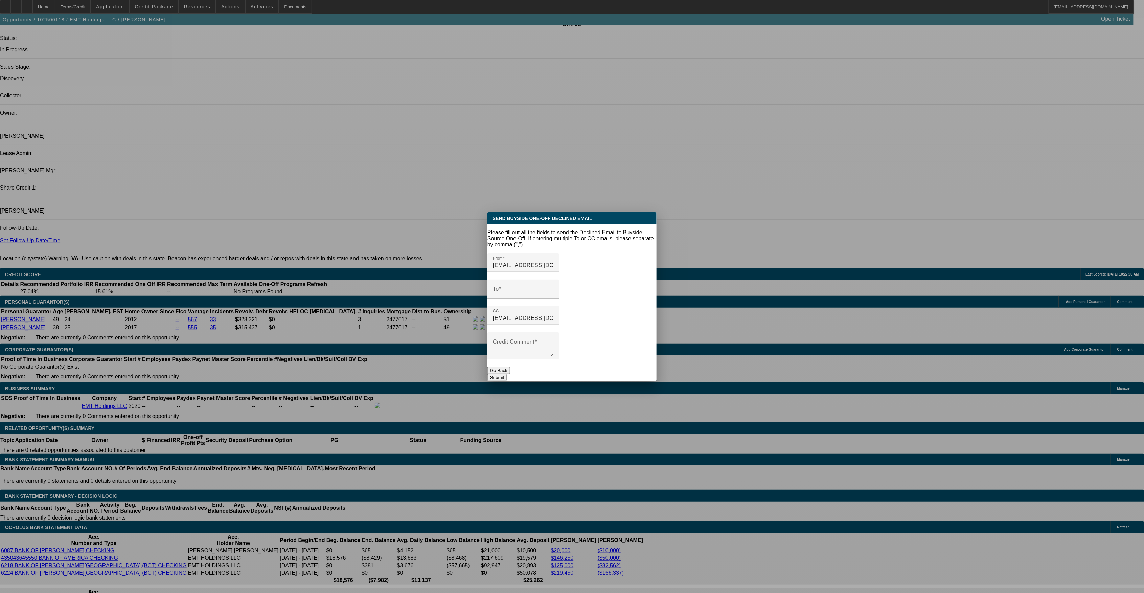
click at [510, 368] on button "Go Back" at bounding box center [498, 370] width 23 height 7
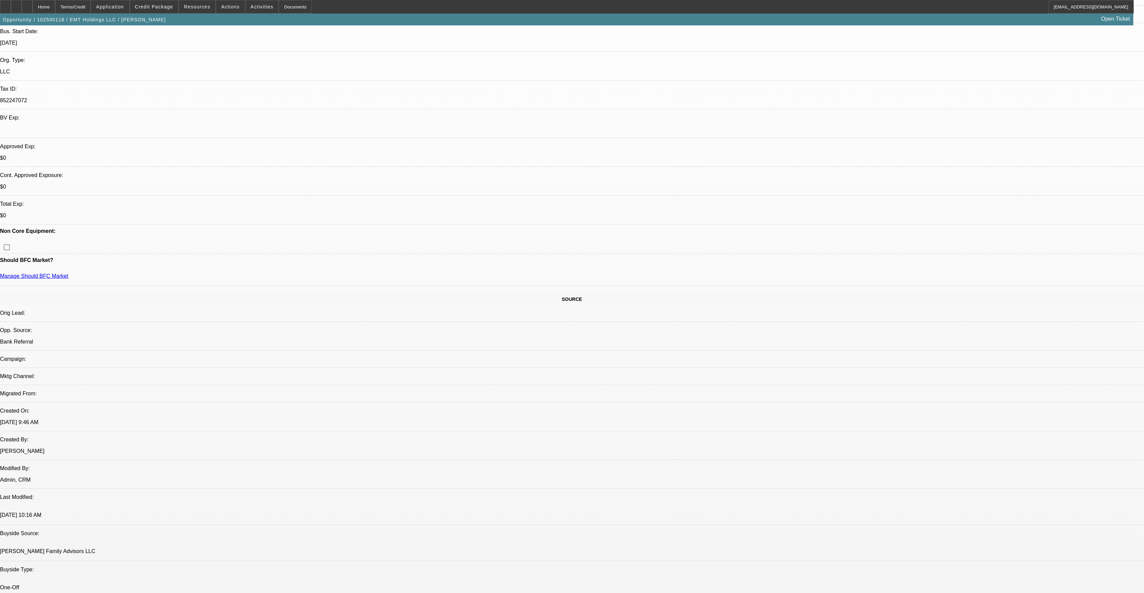
scroll to position [135, 0]
